Goal: Transaction & Acquisition: Purchase product/service

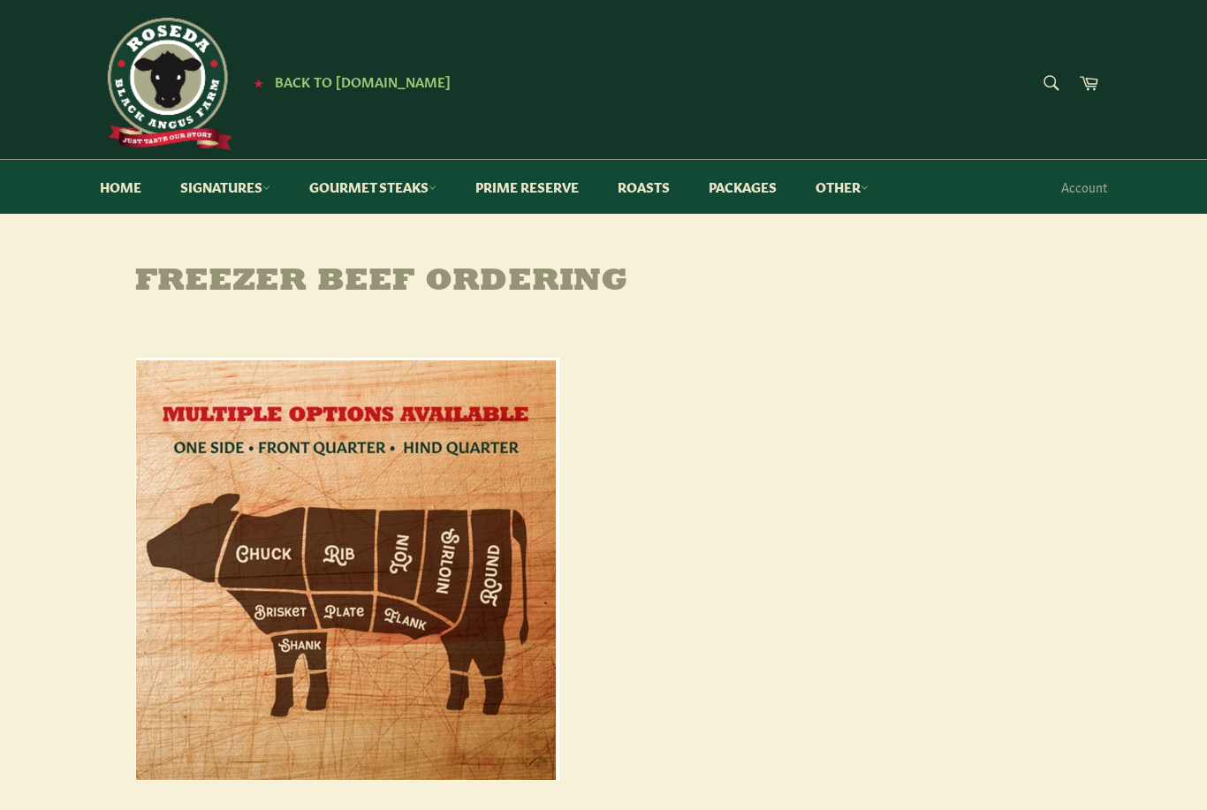
click at [394, 192] on link "Gourmet Steaks" at bounding box center [373, 187] width 163 height 54
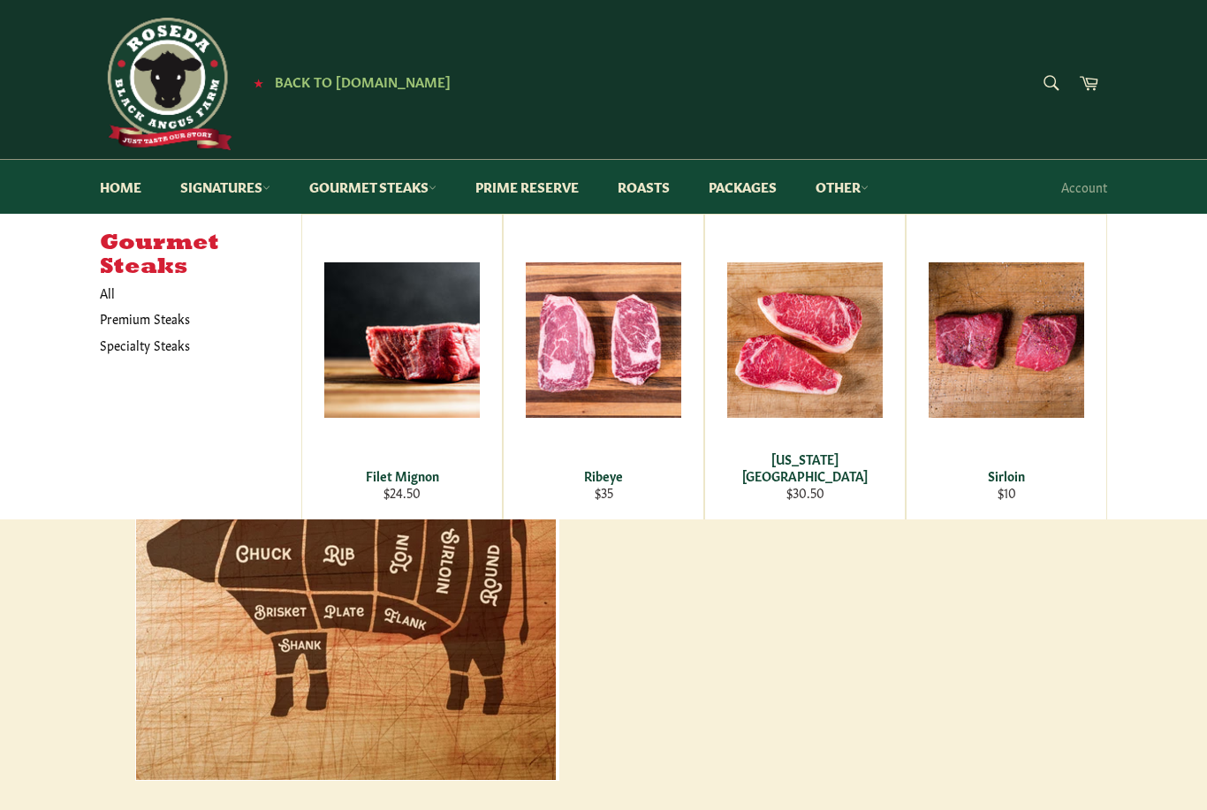
click at [656, 196] on link "Roasts" at bounding box center [643, 187] width 87 height 54
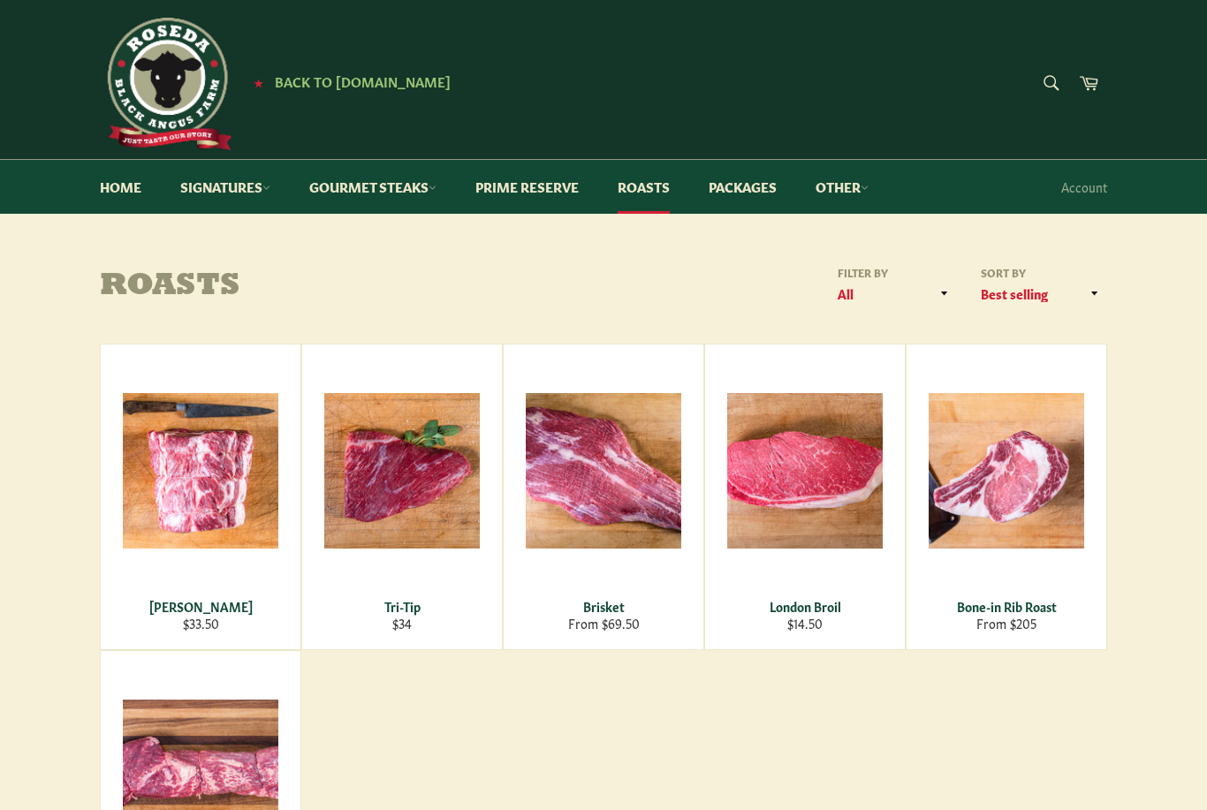
click at [753, 182] on link "Packages" at bounding box center [742, 187] width 103 height 54
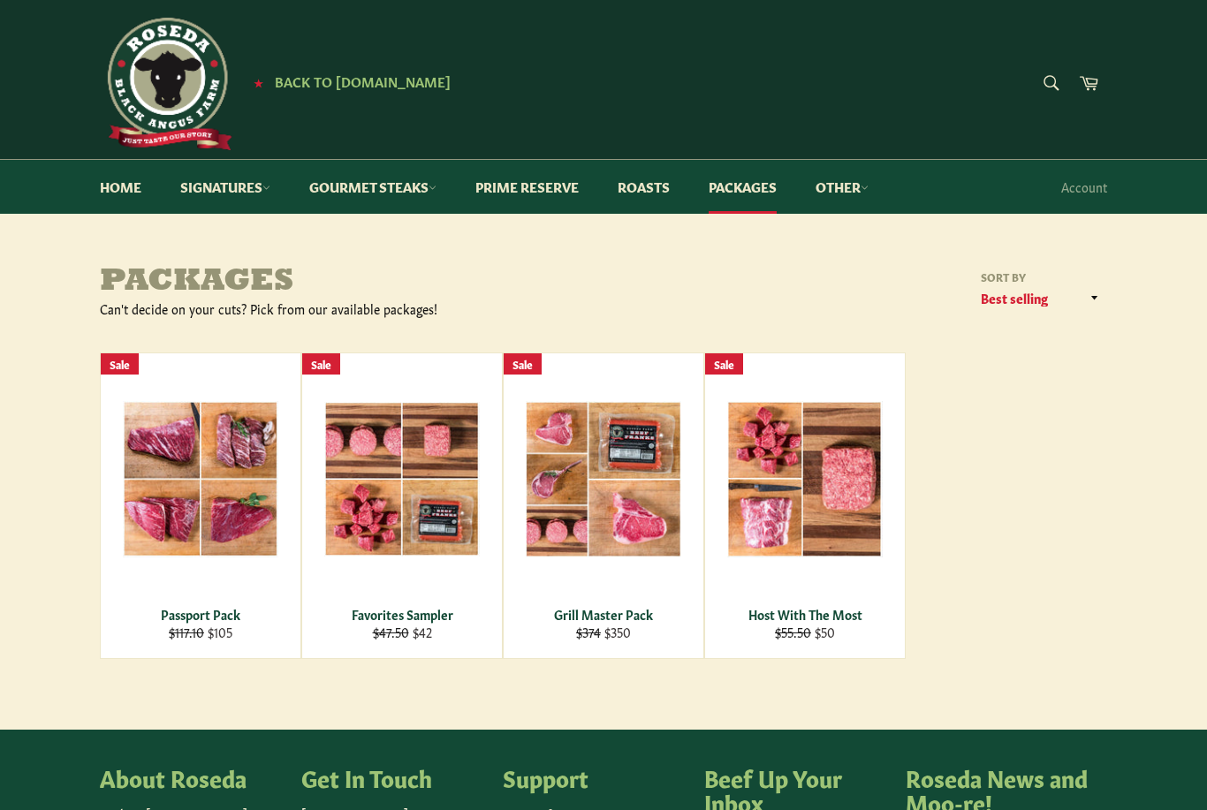
click at [394, 602] on div "View" at bounding box center [402, 505] width 200 height 305
click at [600, 223] on div "Packages Can't decide on your cuts? Pick from our available packages! Sort by F…" at bounding box center [603, 658] width 1207 height 893
click at [535, 193] on link "Prime Reserve" at bounding box center [527, 187] width 139 height 54
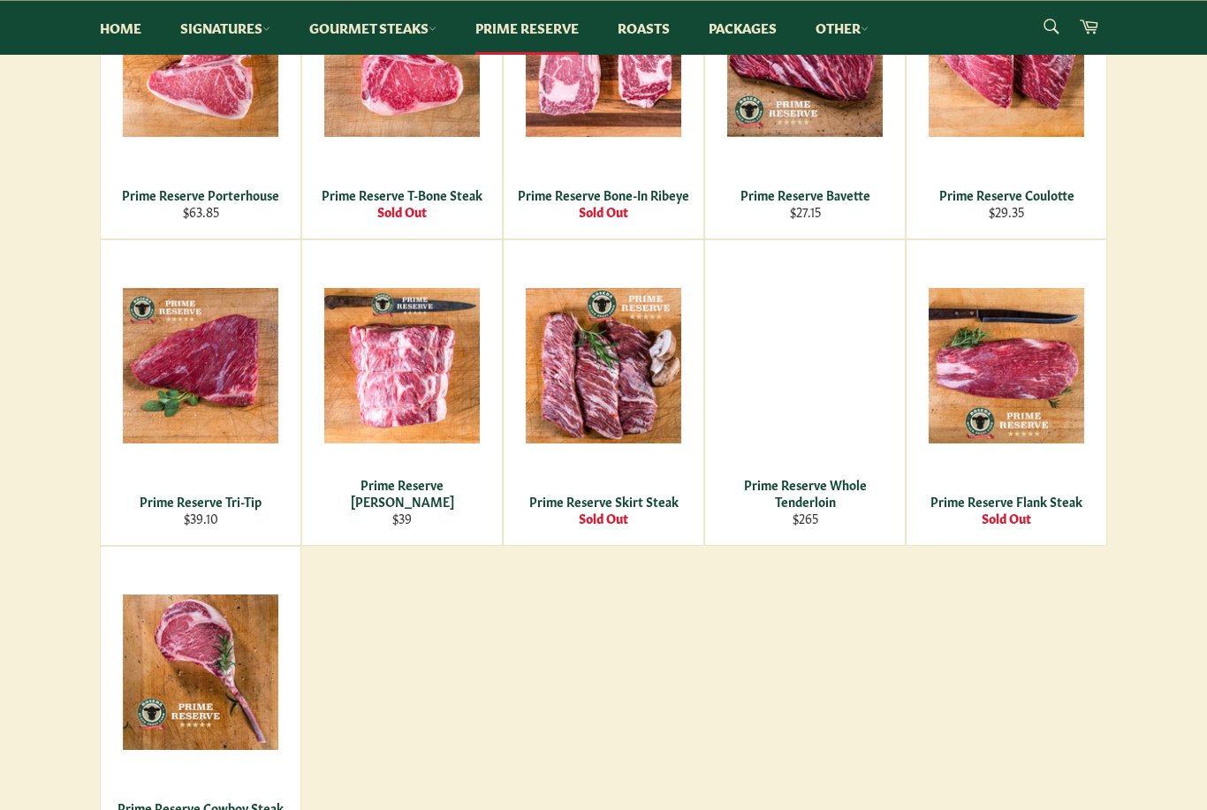
scroll to position [776, 0]
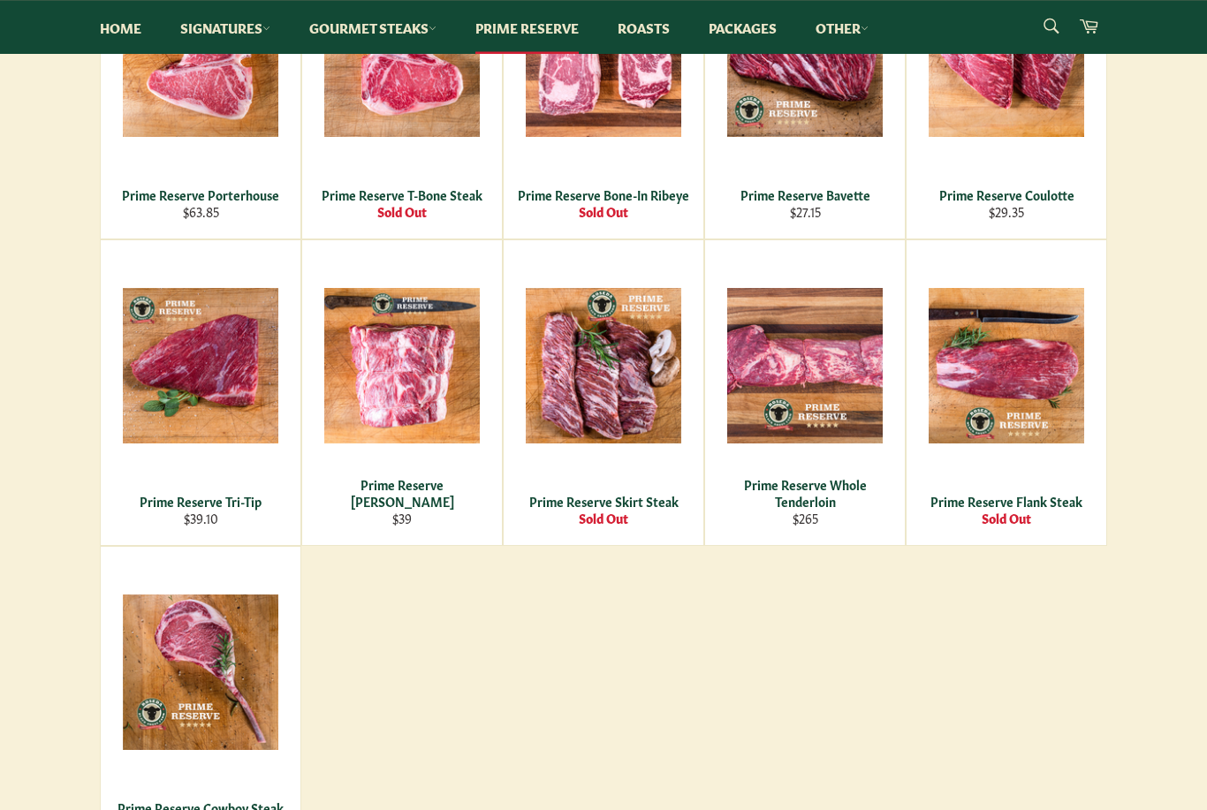
click at [393, 398] on div "View" at bounding box center [402, 393] width 200 height 305
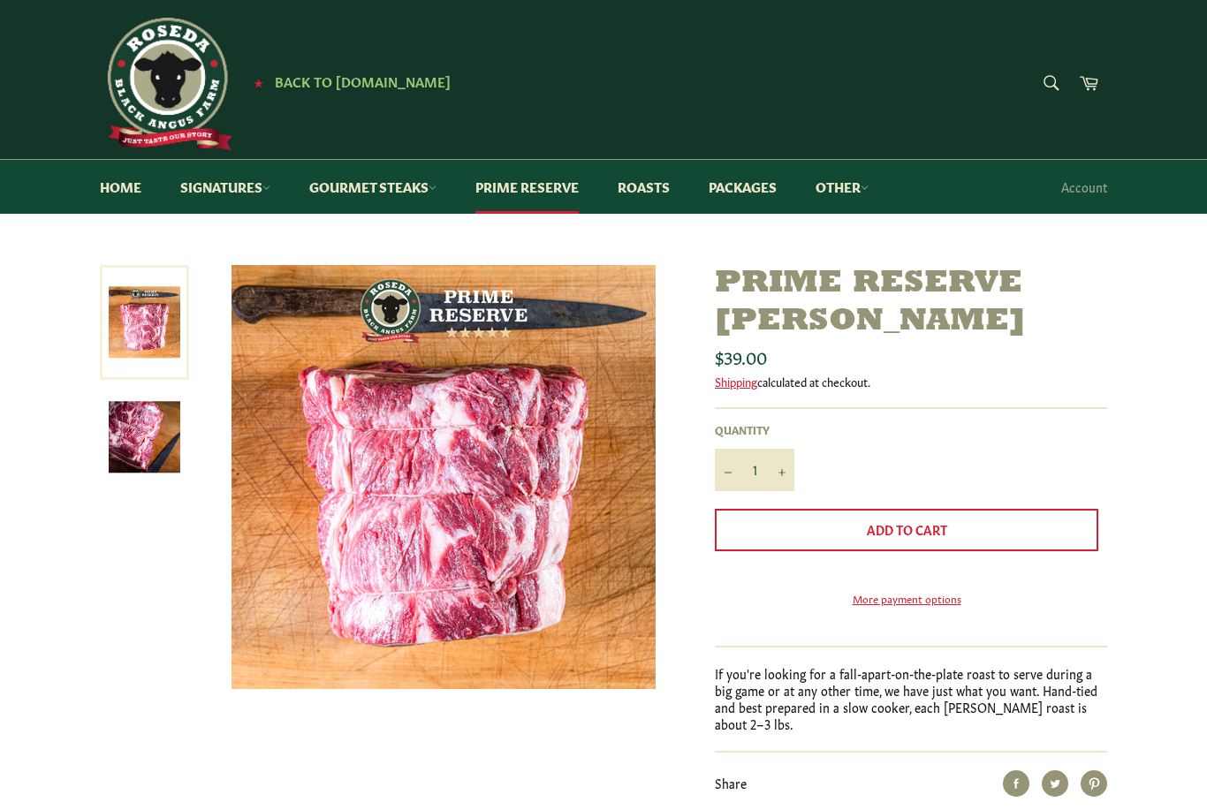
click at [150, 488] on link at bounding box center [144, 437] width 89 height 115
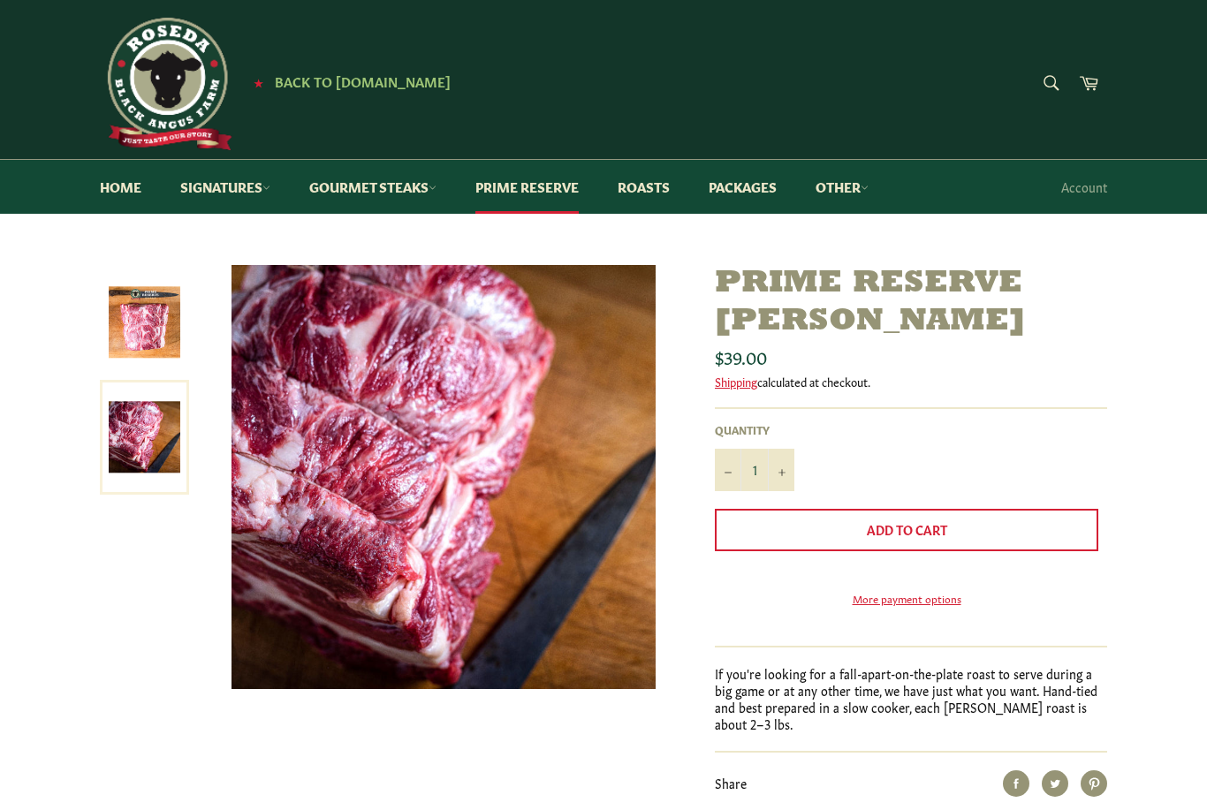
click at [354, 189] on link "Gourmet Steaks" at bounding box center [373, 187] width 163 height 54
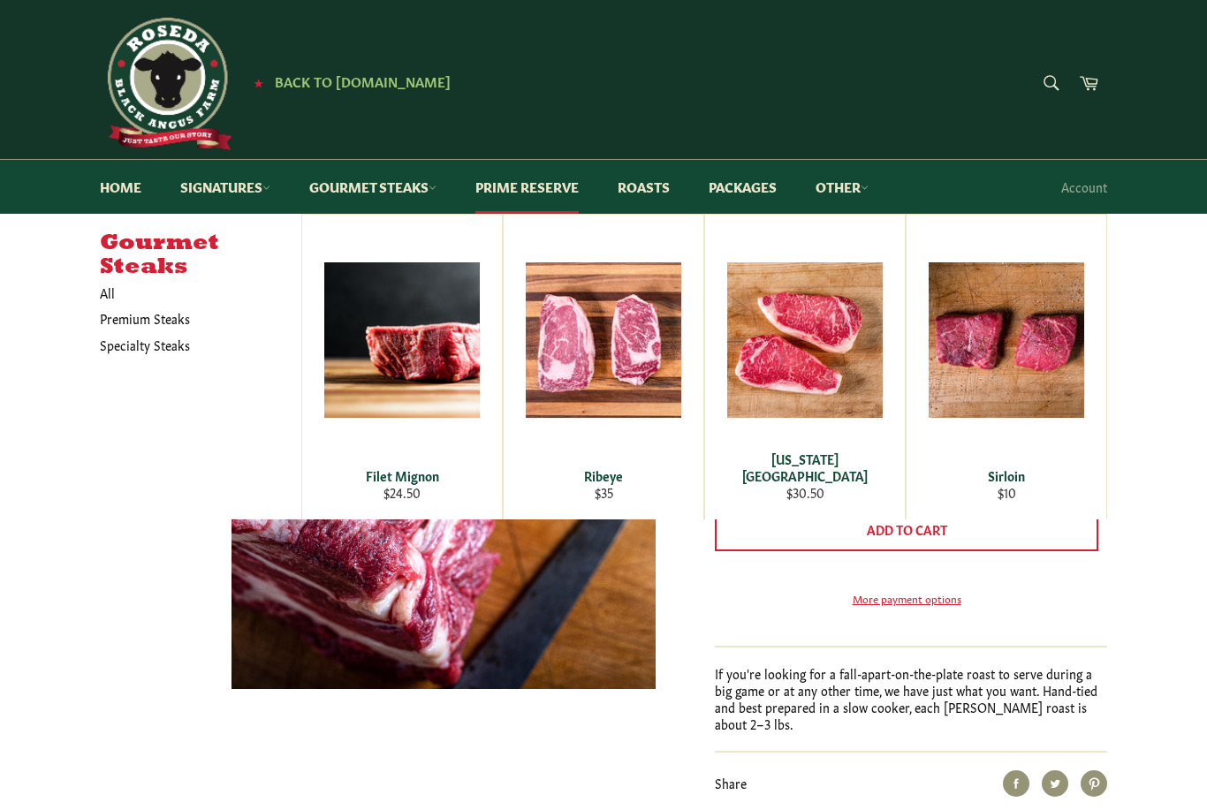
click at [581, 366] on span "View" at bounding box center [603, 368] width 113 height 45
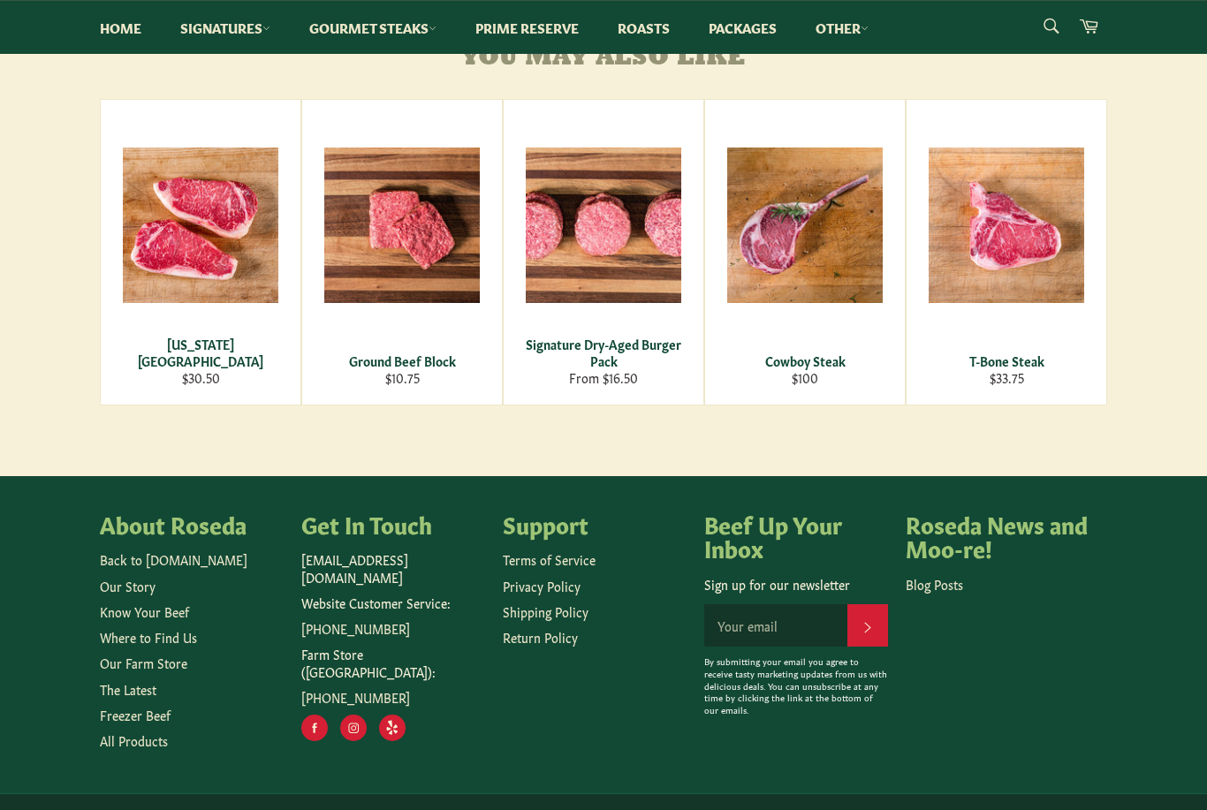
scroll to position [1020, 0]
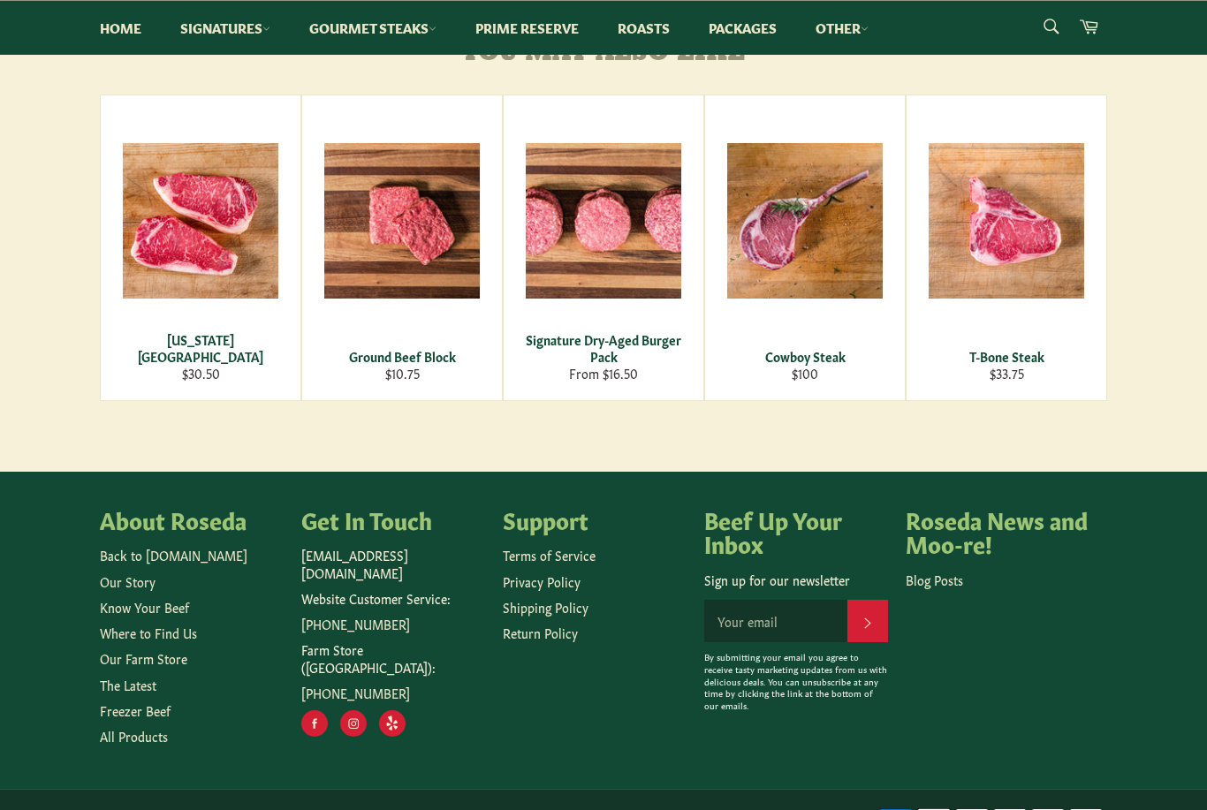
click at [120, 719] on link "Freezer Beef" at bounding box center [135, 710] width 71 height 18
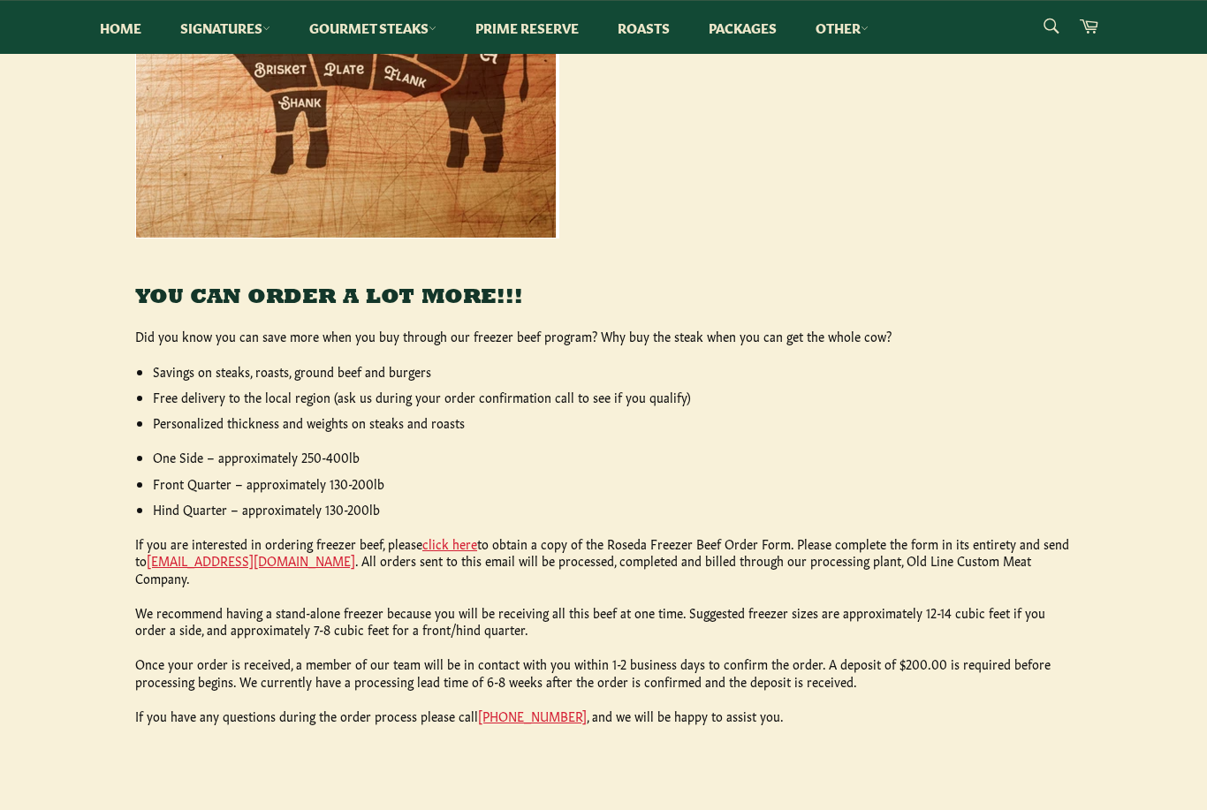
scroll to position [542, 0]
click at [441, 543] on link "click here" at bounding box center [449, 543] width 55 height 18
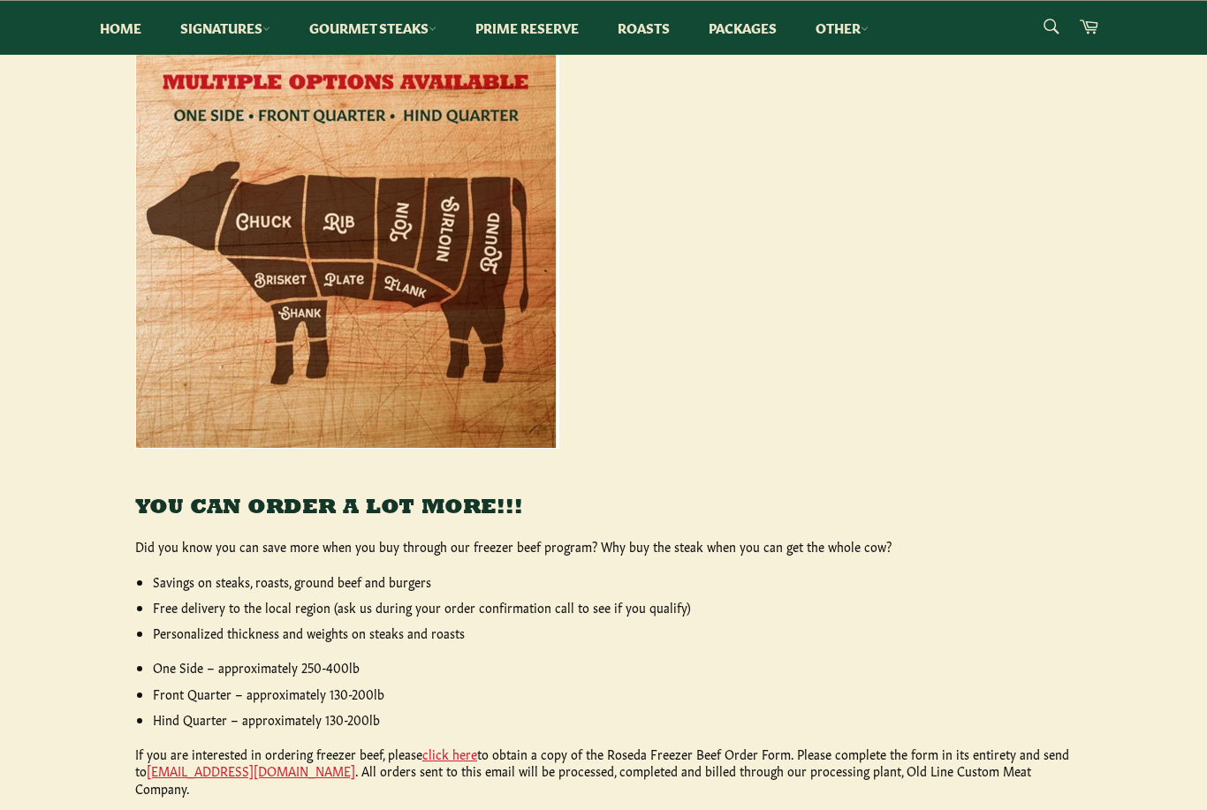
scroll to position [231, 0]
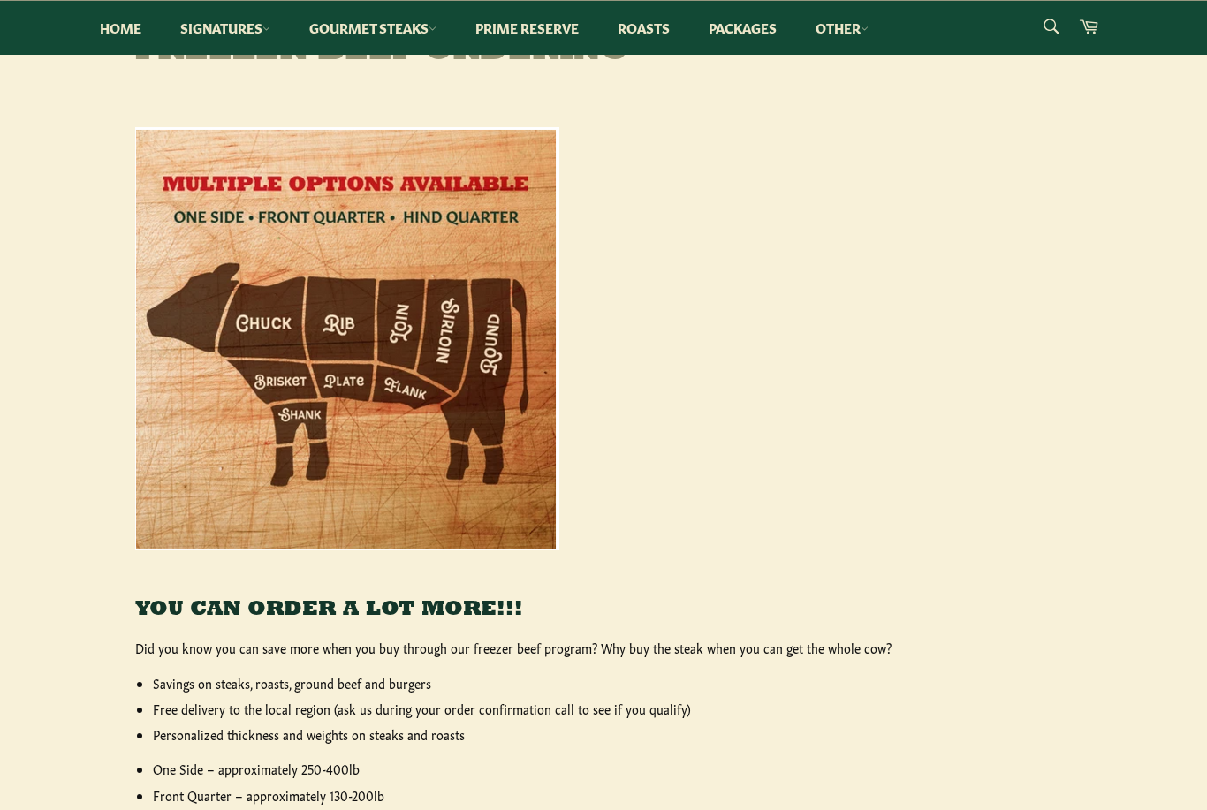
click at [223, 37] on link "Signatures" at bounding box center [225, 28] width 125 height 54
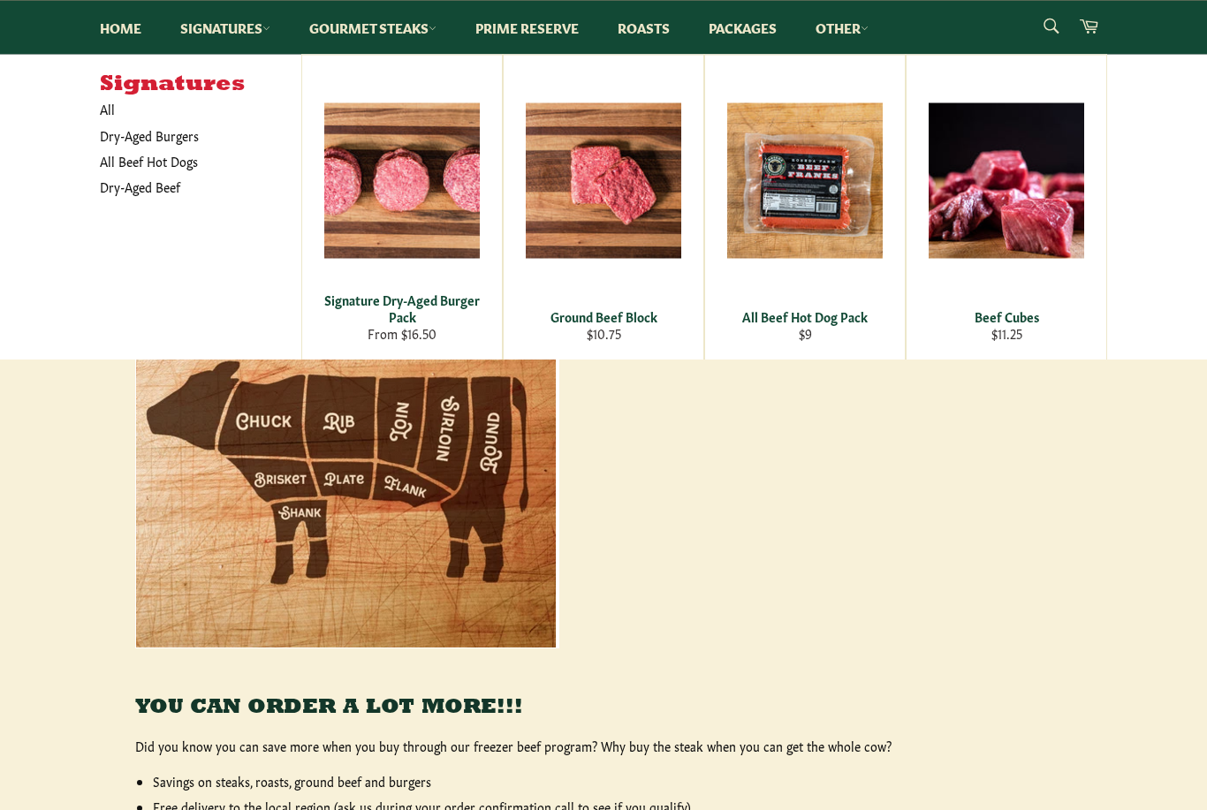
scroll to position [0, 0]
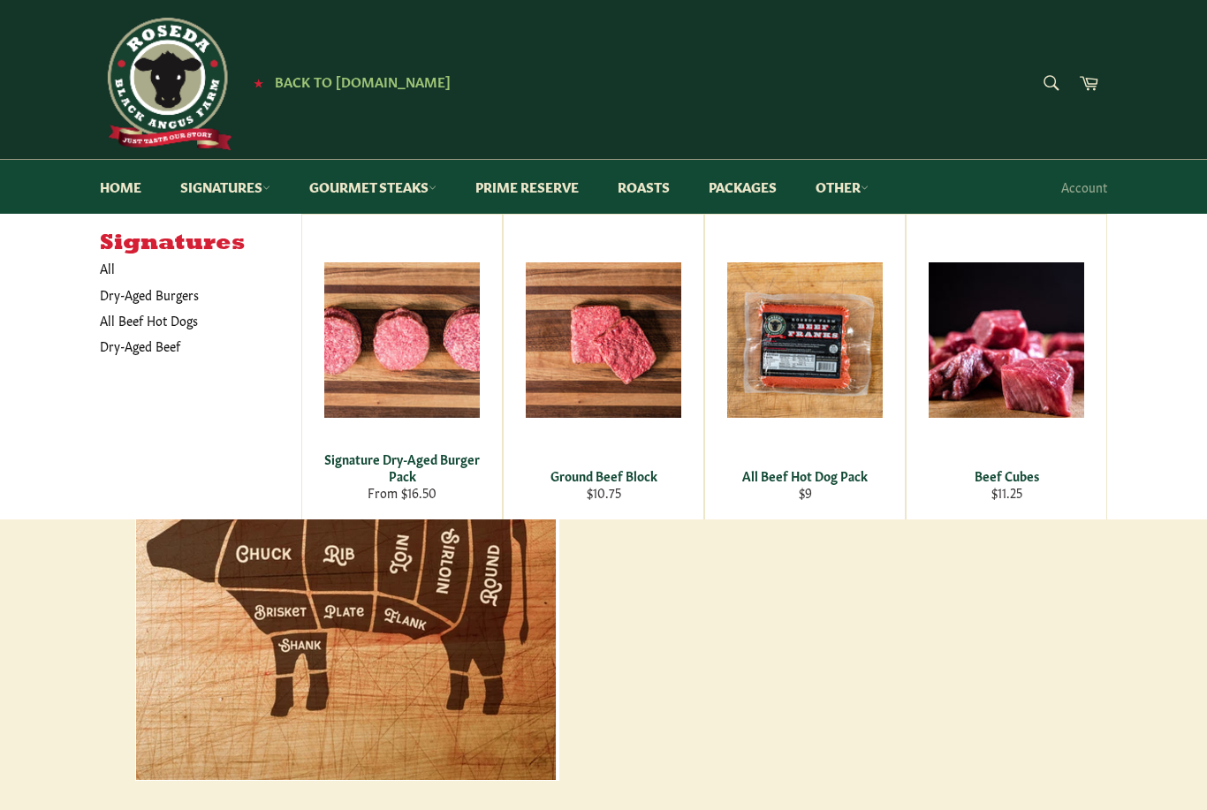
click at [758, 181] on link "Packages" at bounding box center [742, 187] width 103 height 54
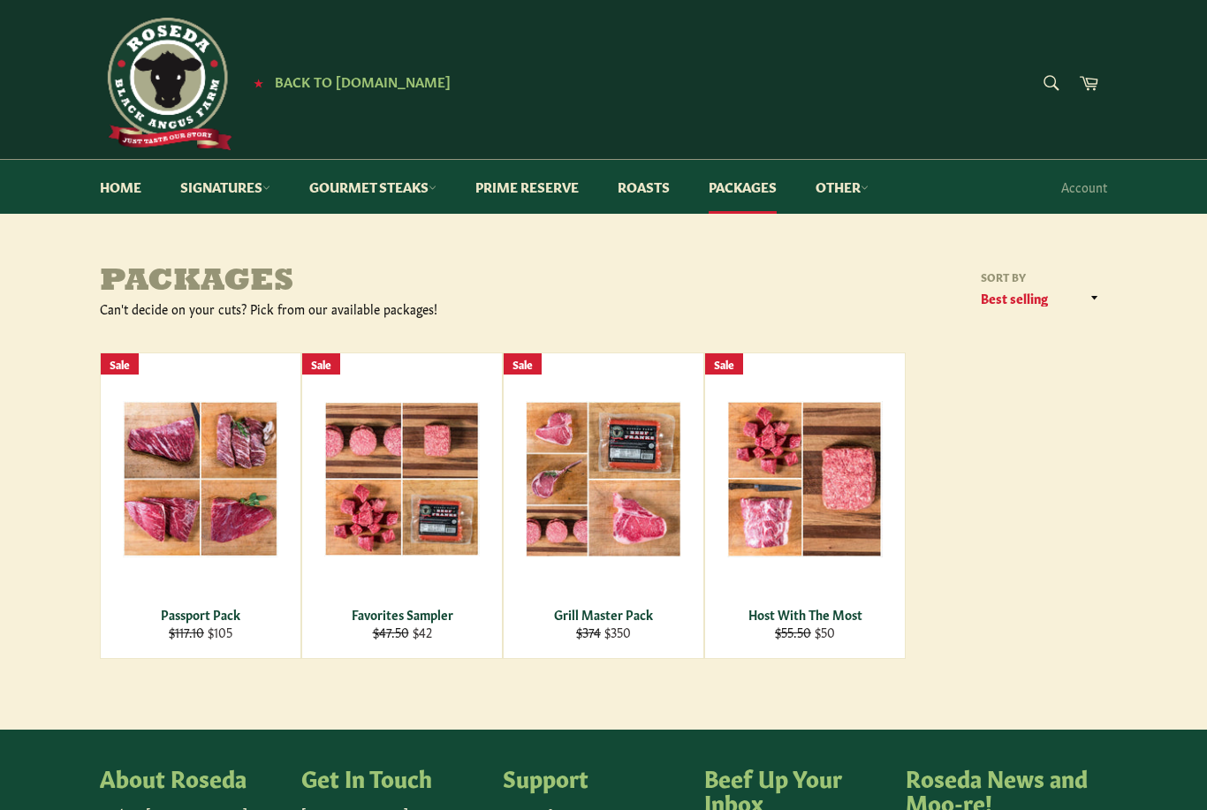
click at [842, 187] on link "Other" at bounding box center [842, 187] width 88 height 54
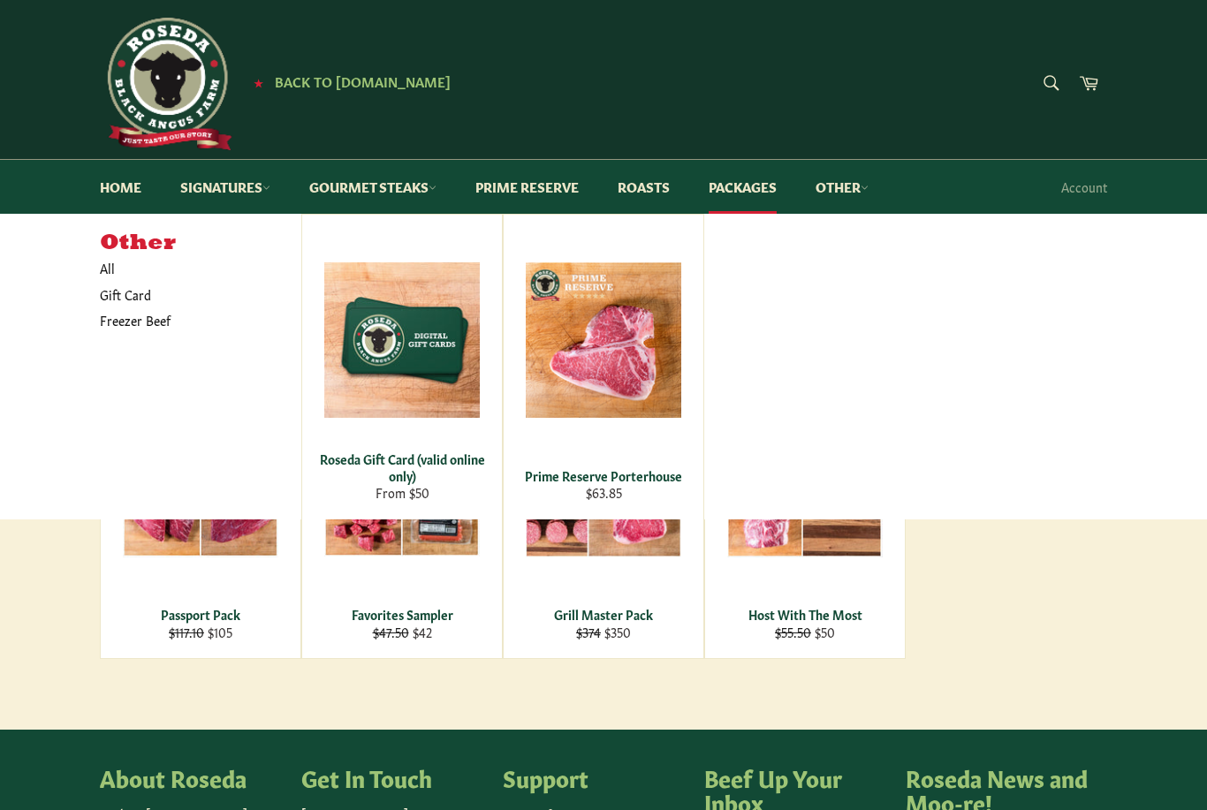
click at [607, 454] on div "View" at bounding box center [604, 367] width 200 height 305
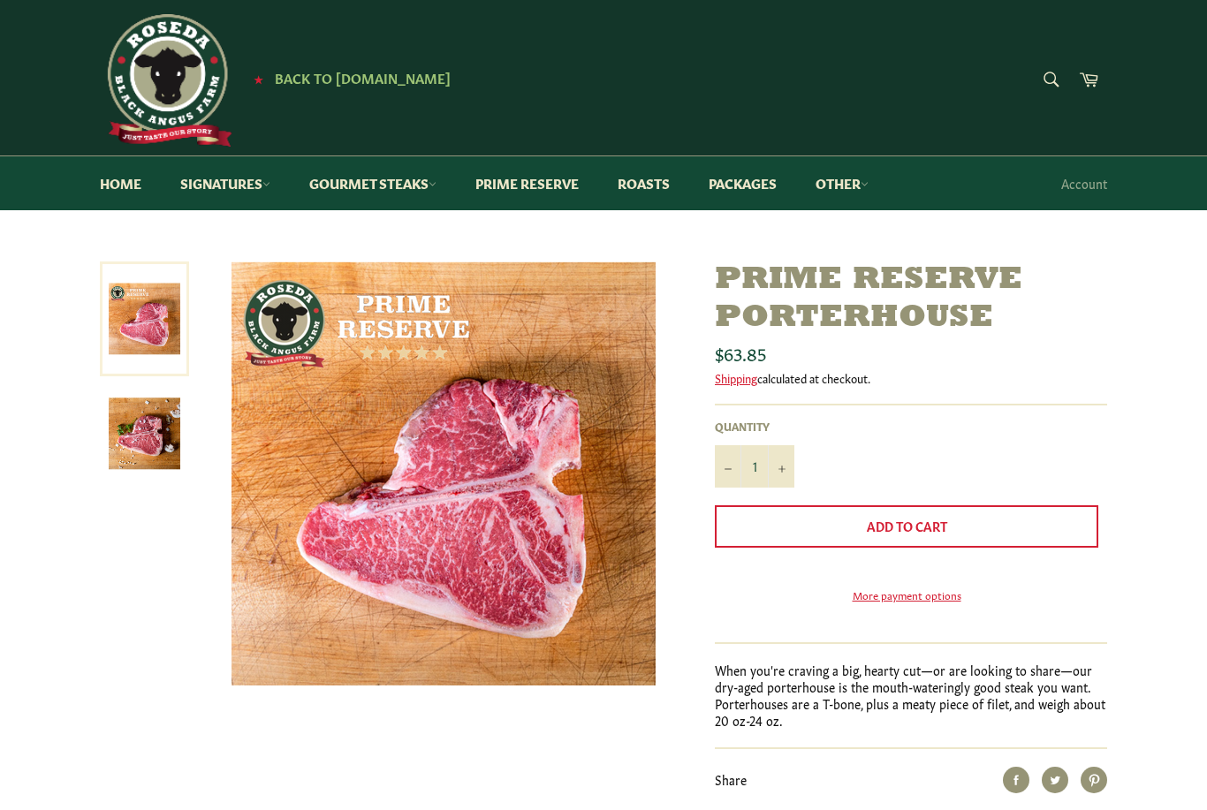
scroll to position [4, 0]
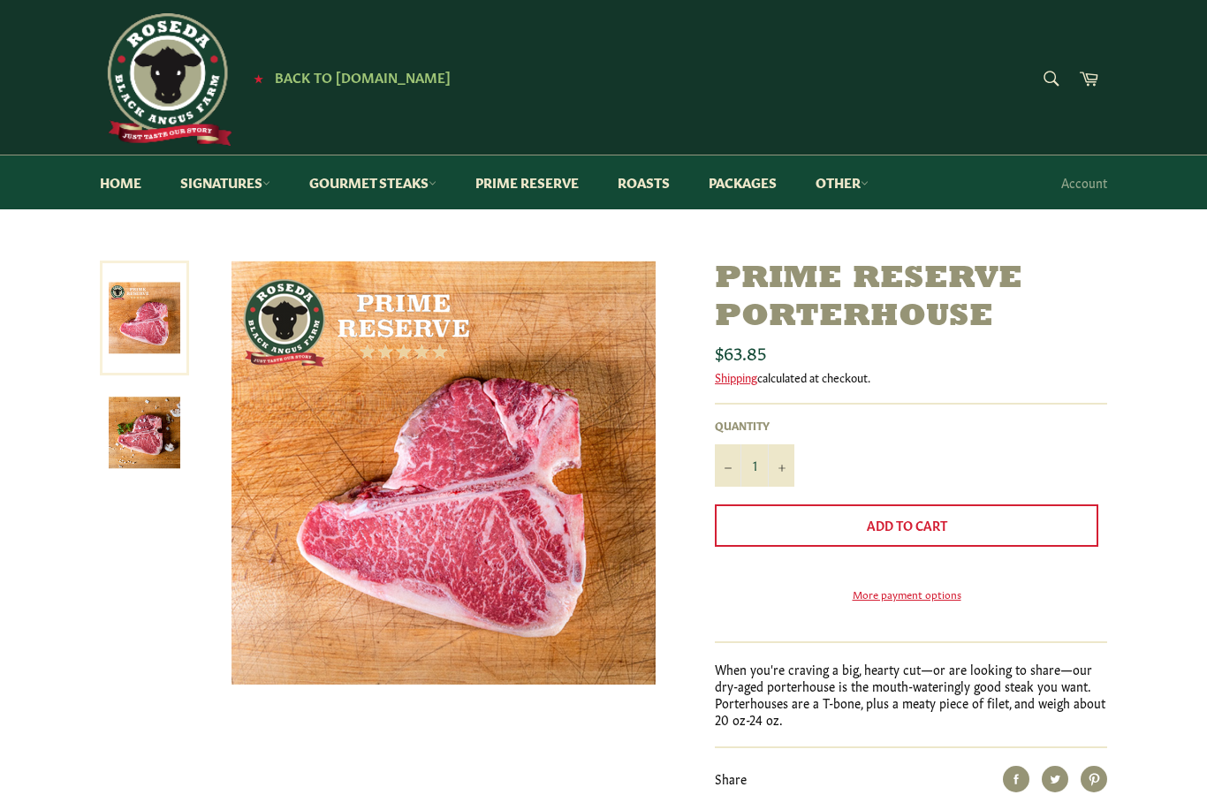
click at [161, 451] on img at bounding box center [145, 433] width 72 height 72
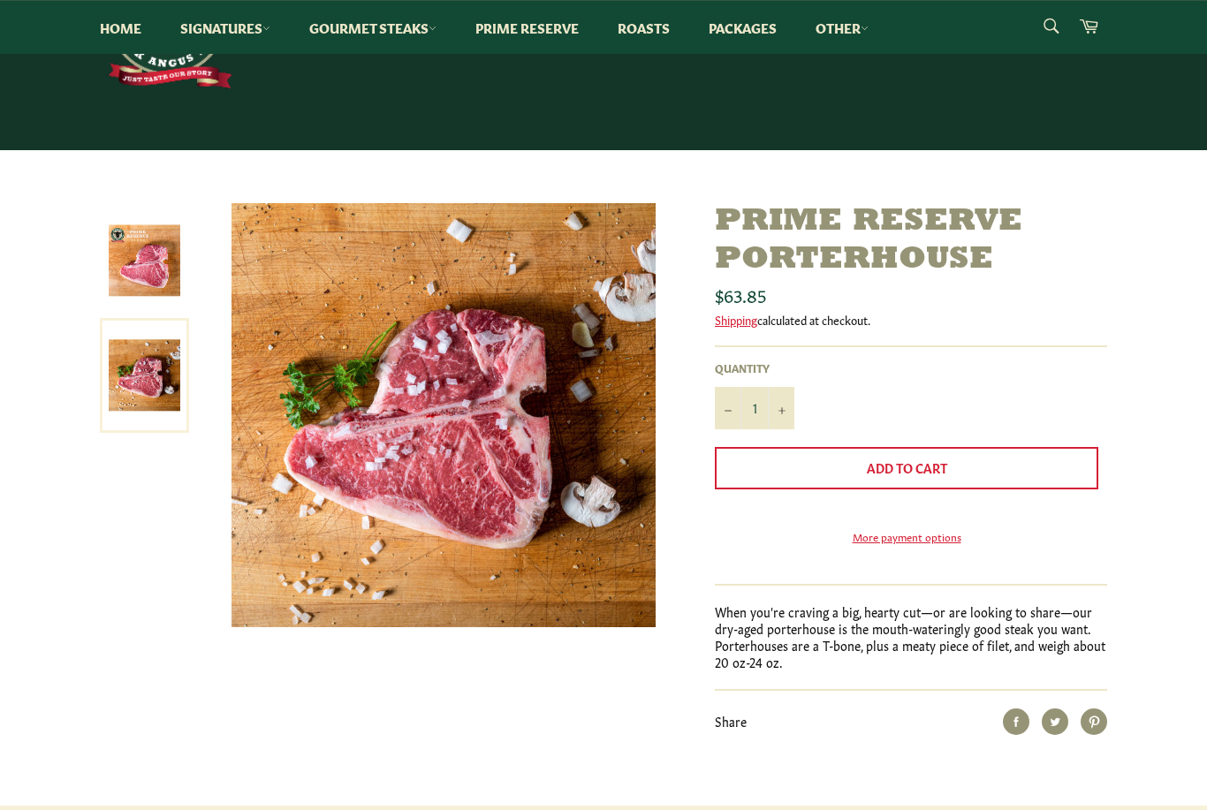
scroll to position [0, 0]
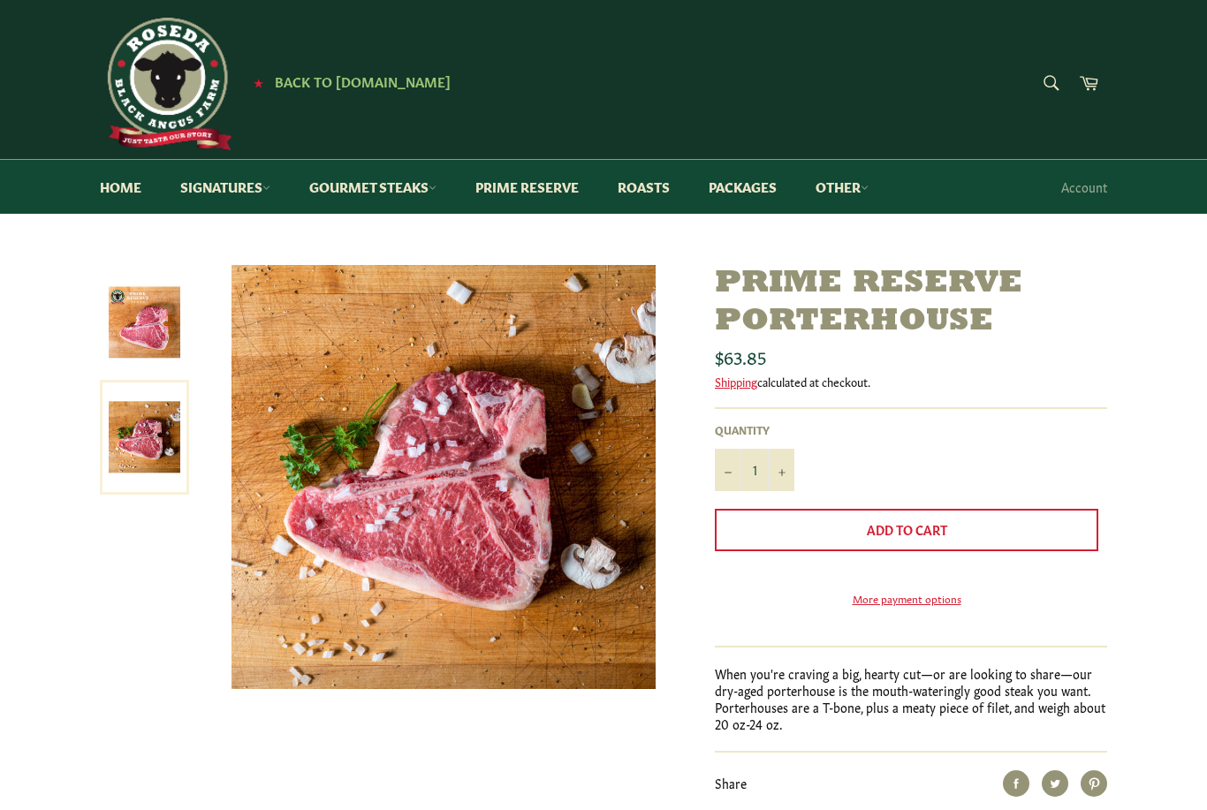
click at [832, 187] on link "Other" at bounding box center [842, 187] width 88 height 54
